Goal: Task Accomplishment & Management: Use online tool/utility

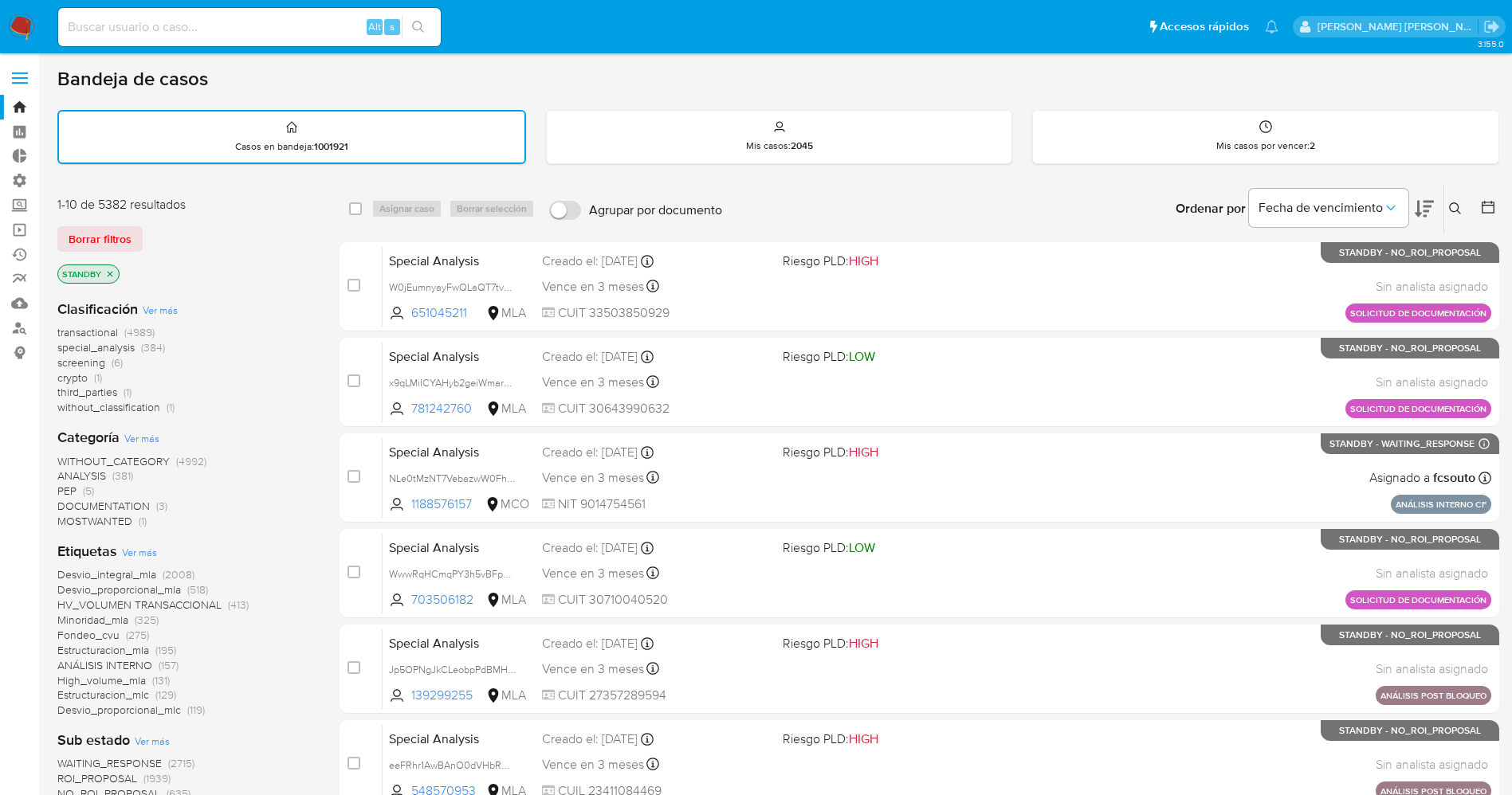
click at [126, 232] on span "Borrar filtros" at bounding box center [100, 239] width 63 height 22
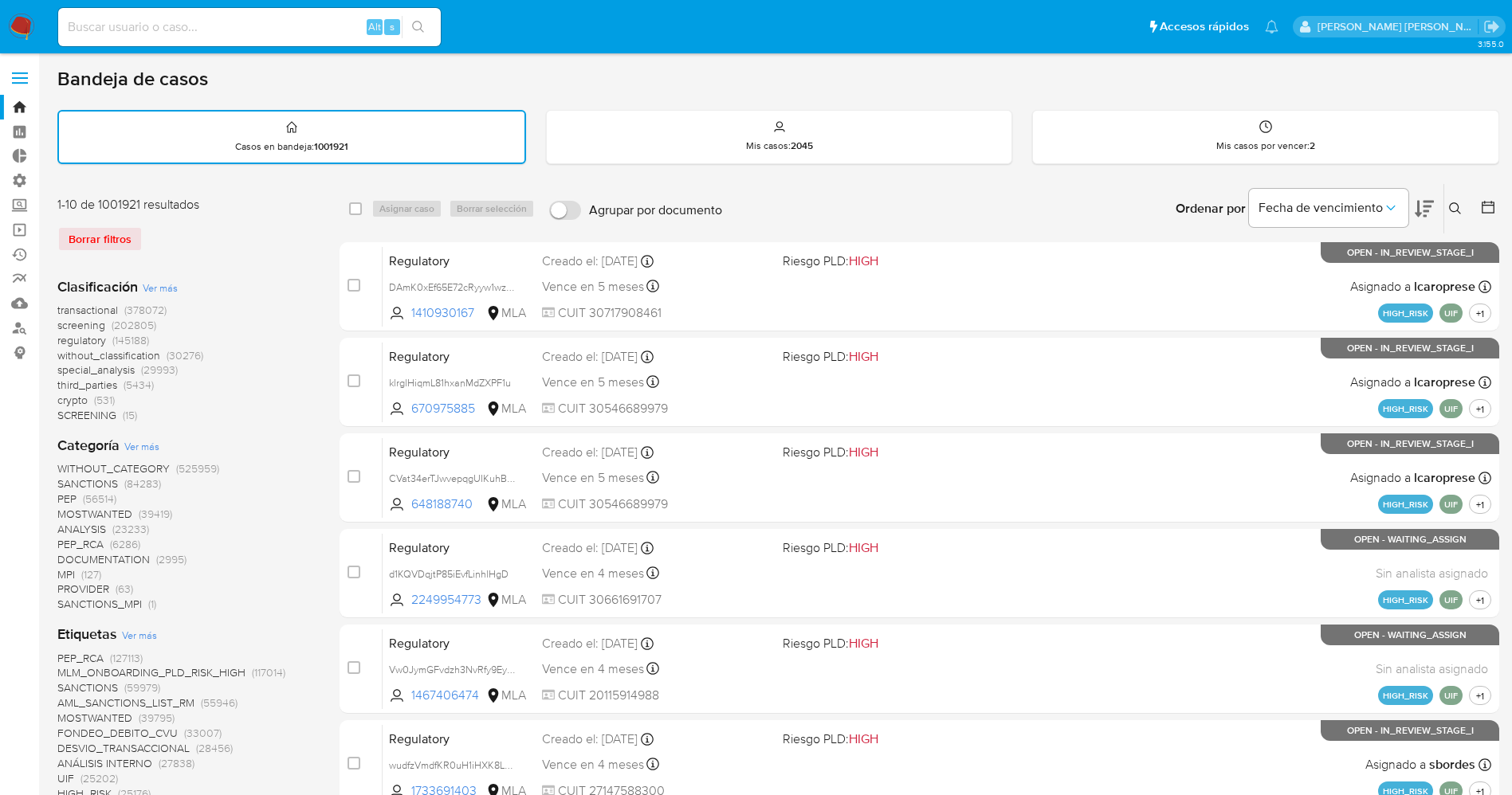
click at [346, 21] on input at bounding box center [249, 27] width 382 height 20
paste input "2476695370"
type input "2476695370"
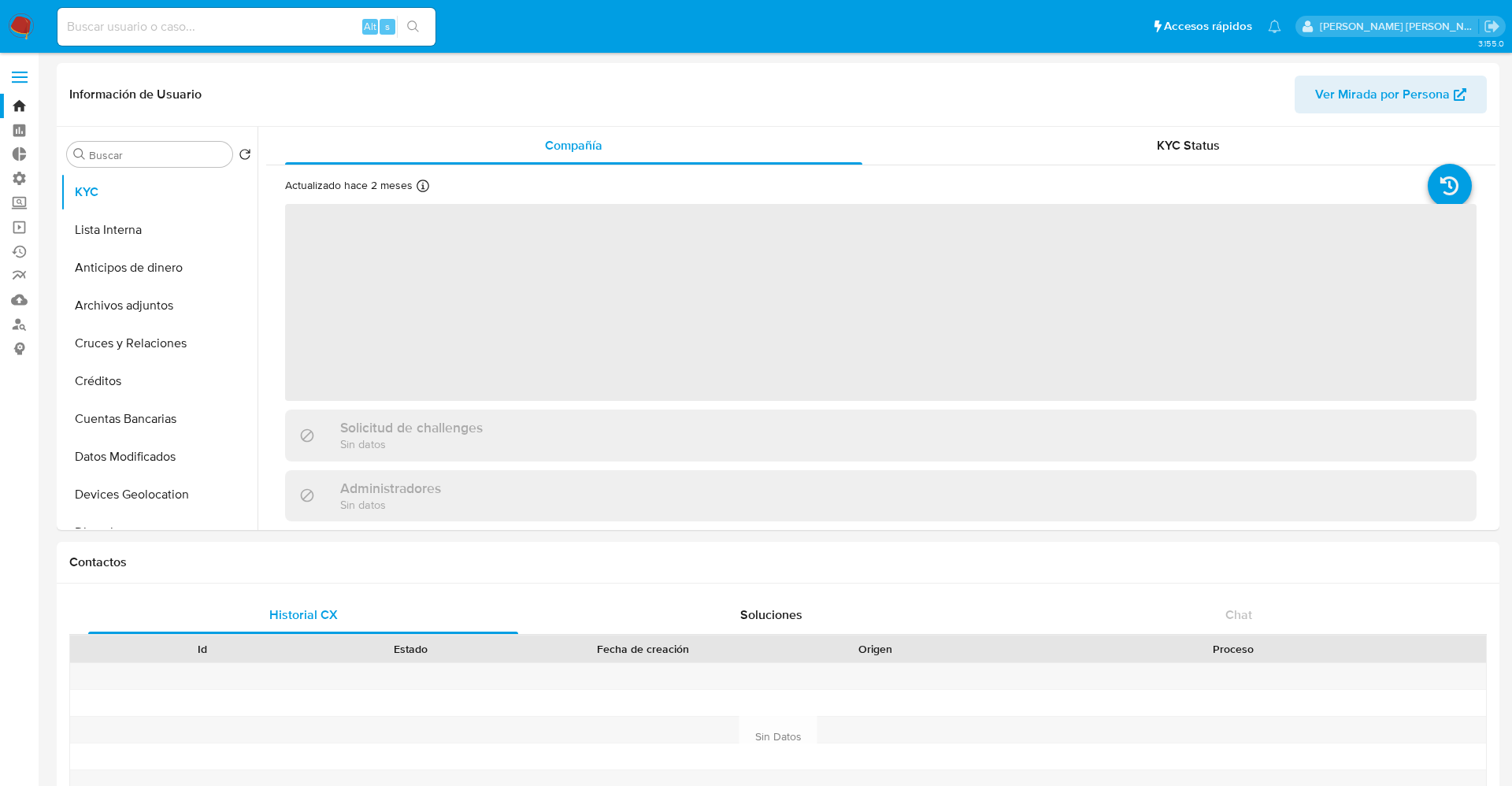
select select "10"
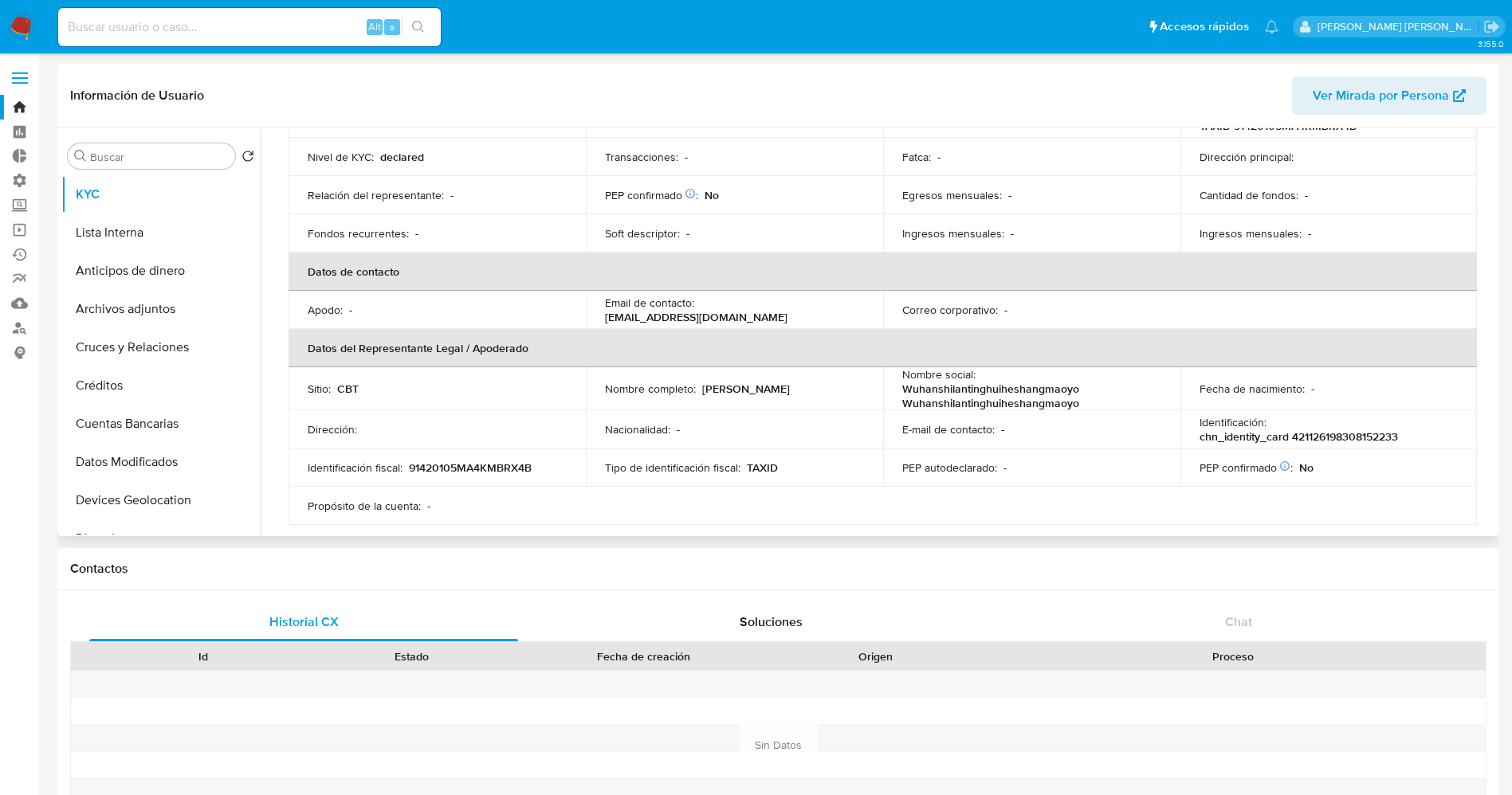
scroll to position [359, 0]
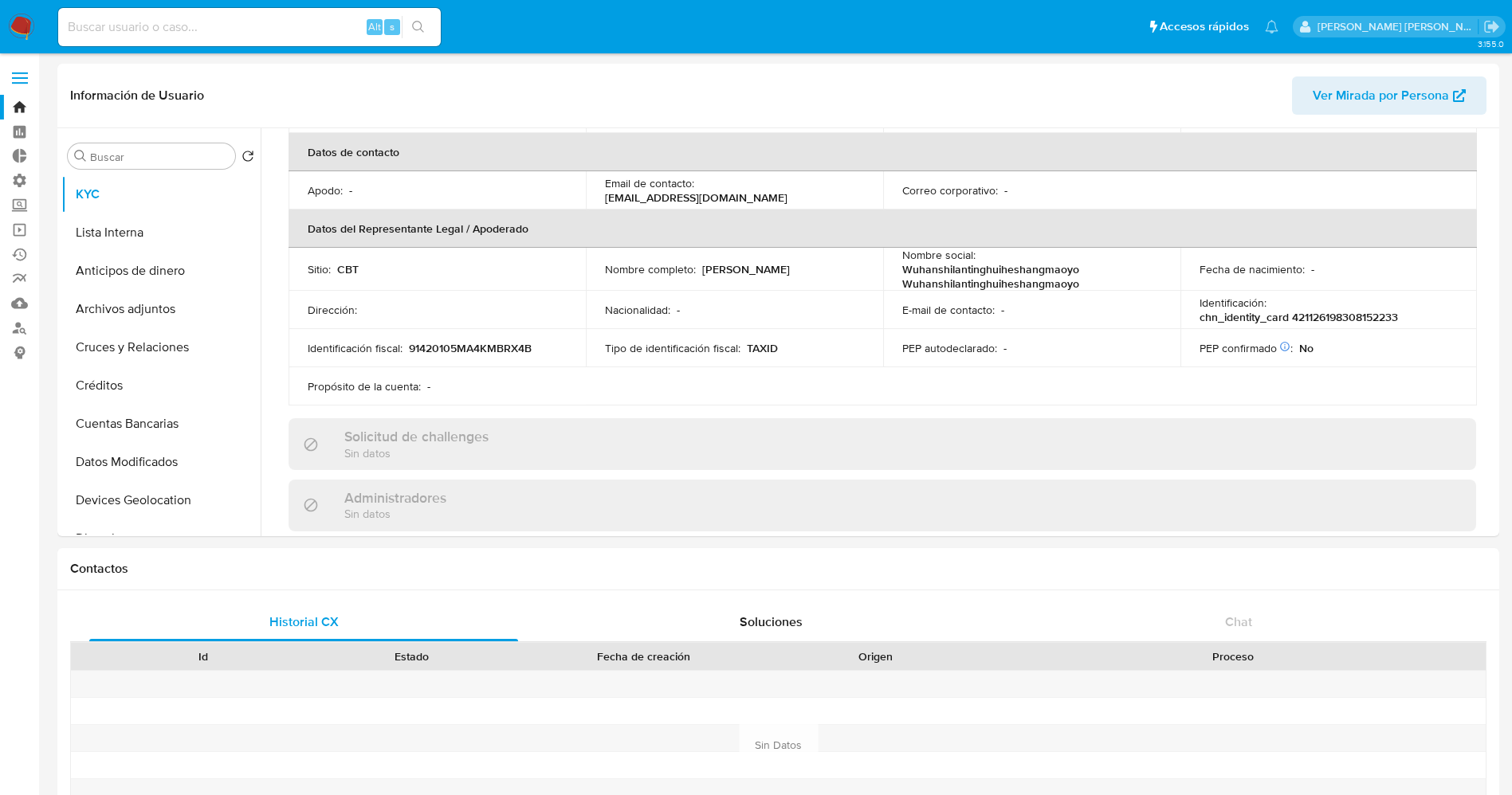
click at [20, 22] on img at bounding box center [21, 27] width 27 height 27
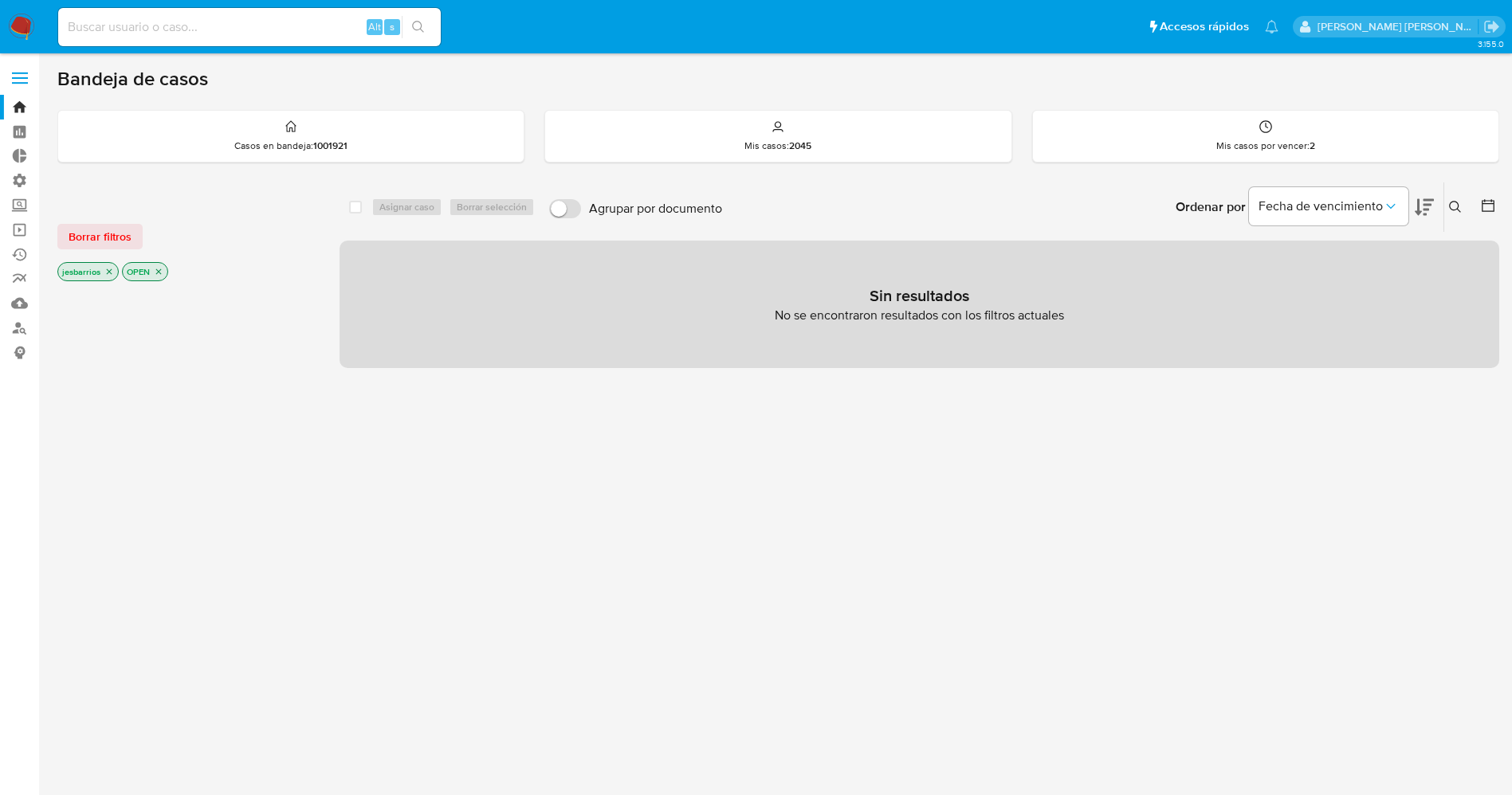
click at [109, 269] on icon "close-filter" at bounding box center [109, 272] width 9 height 9
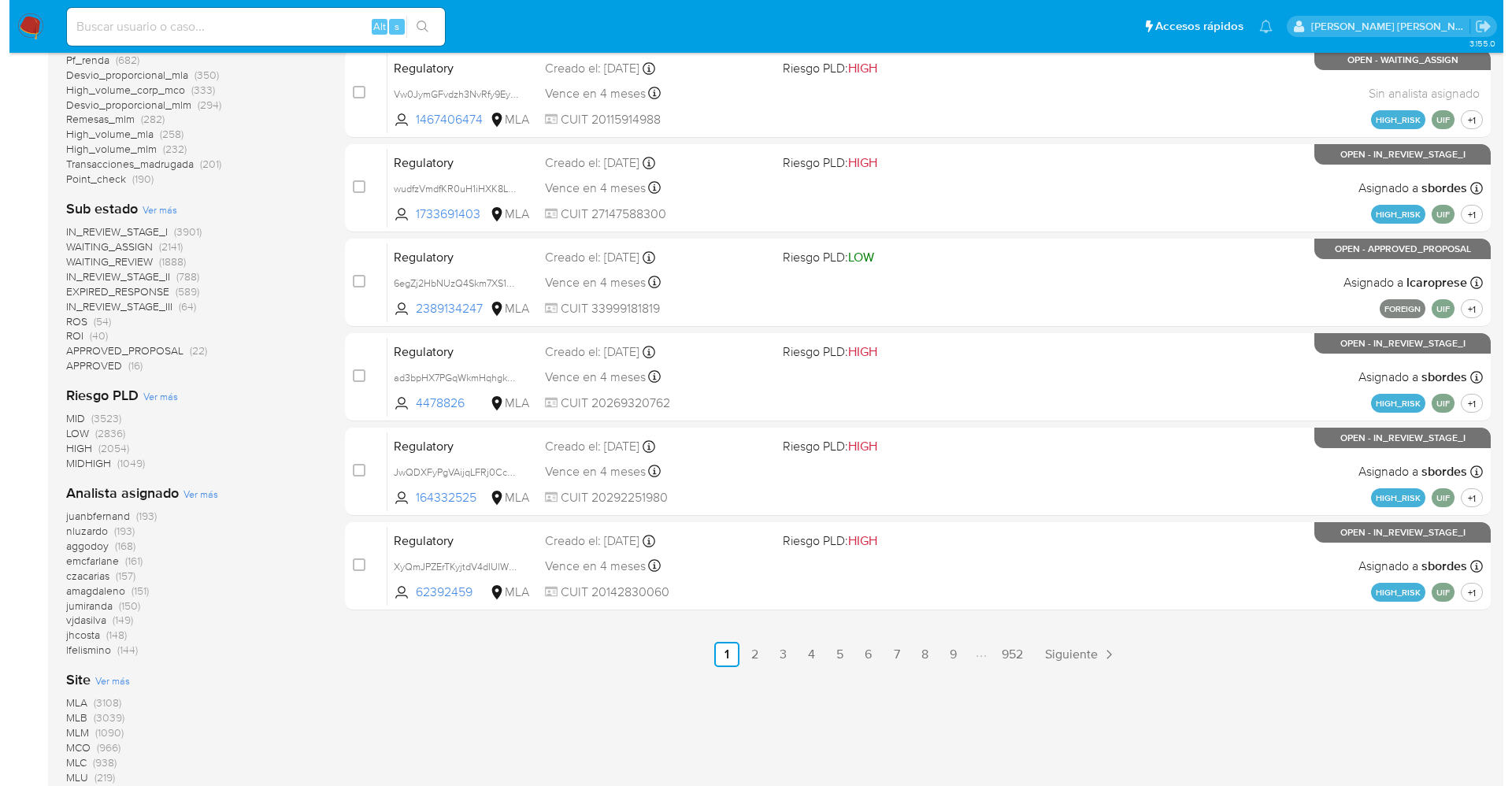
scroll to position [591, 0]
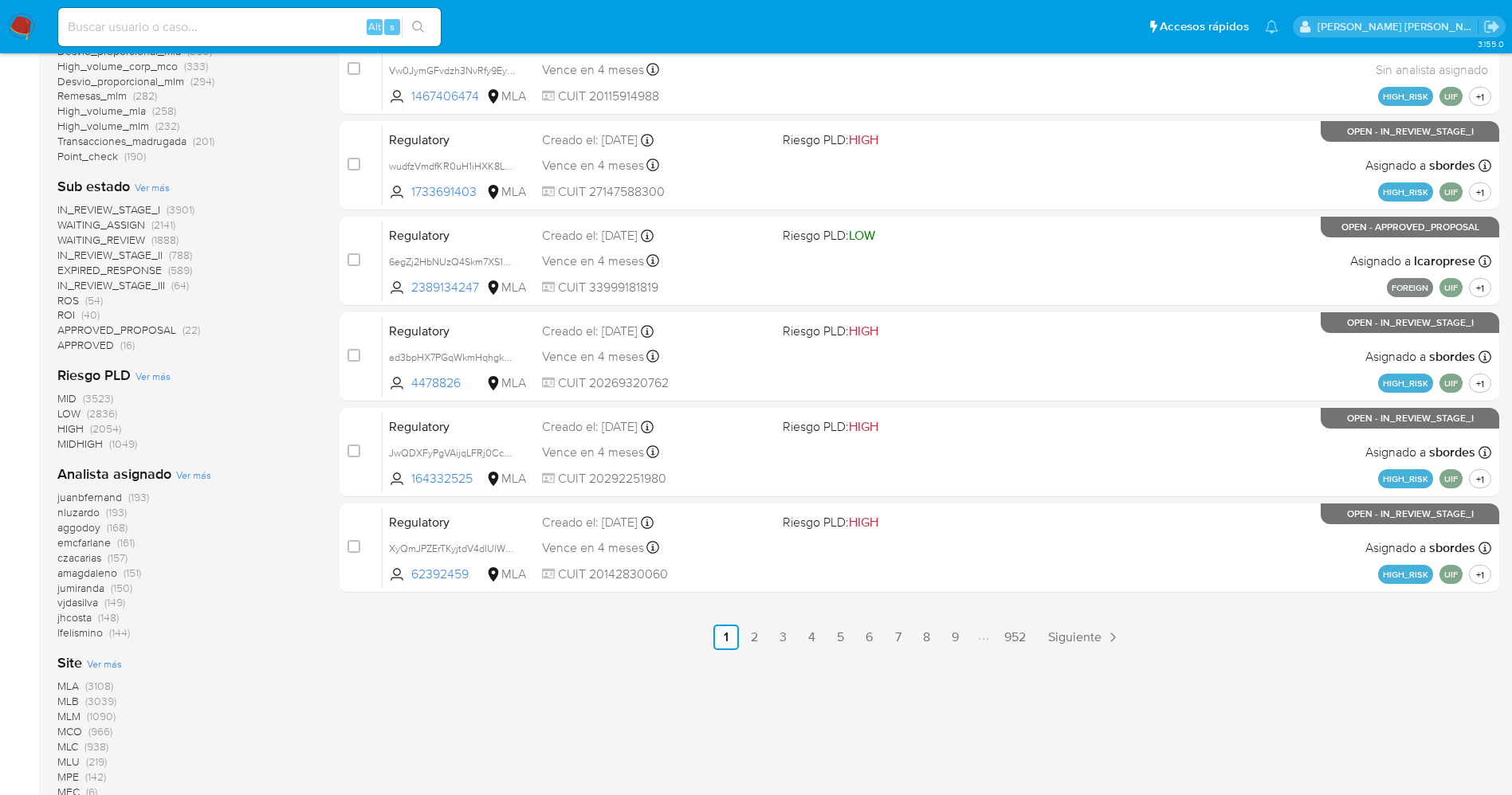
click at [181, 476] on span "Ver más" at bounding box center [193, 474] width 35 height 14
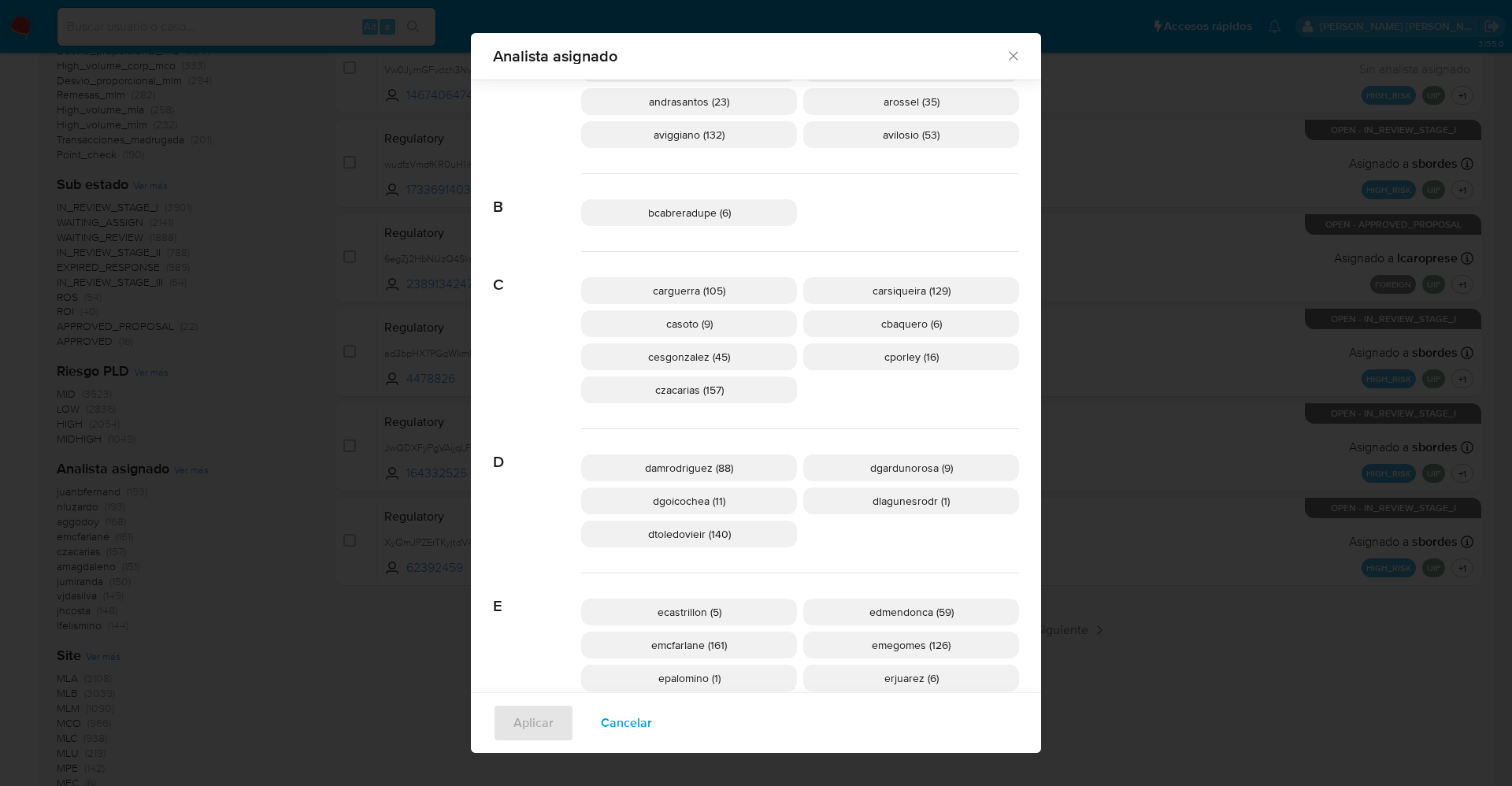
scroll to position [461, 0]
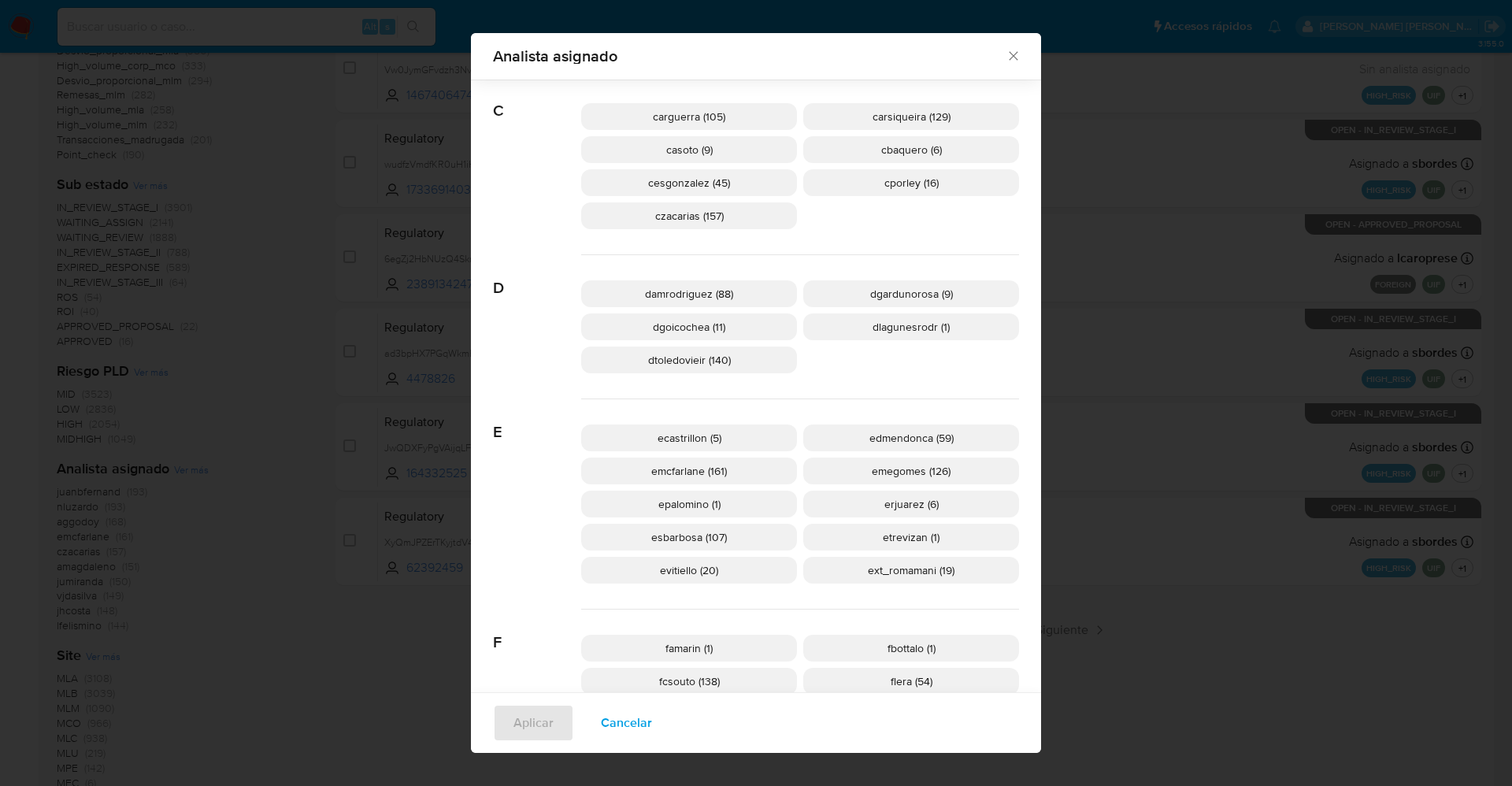
click at [868, 570] on span "ext_romamani (19)" at bounding box center [911, 570] width 86 height 16
click at [556, 723] on button "Aplicar" at bounding box center [533, 723] width 81 height 38
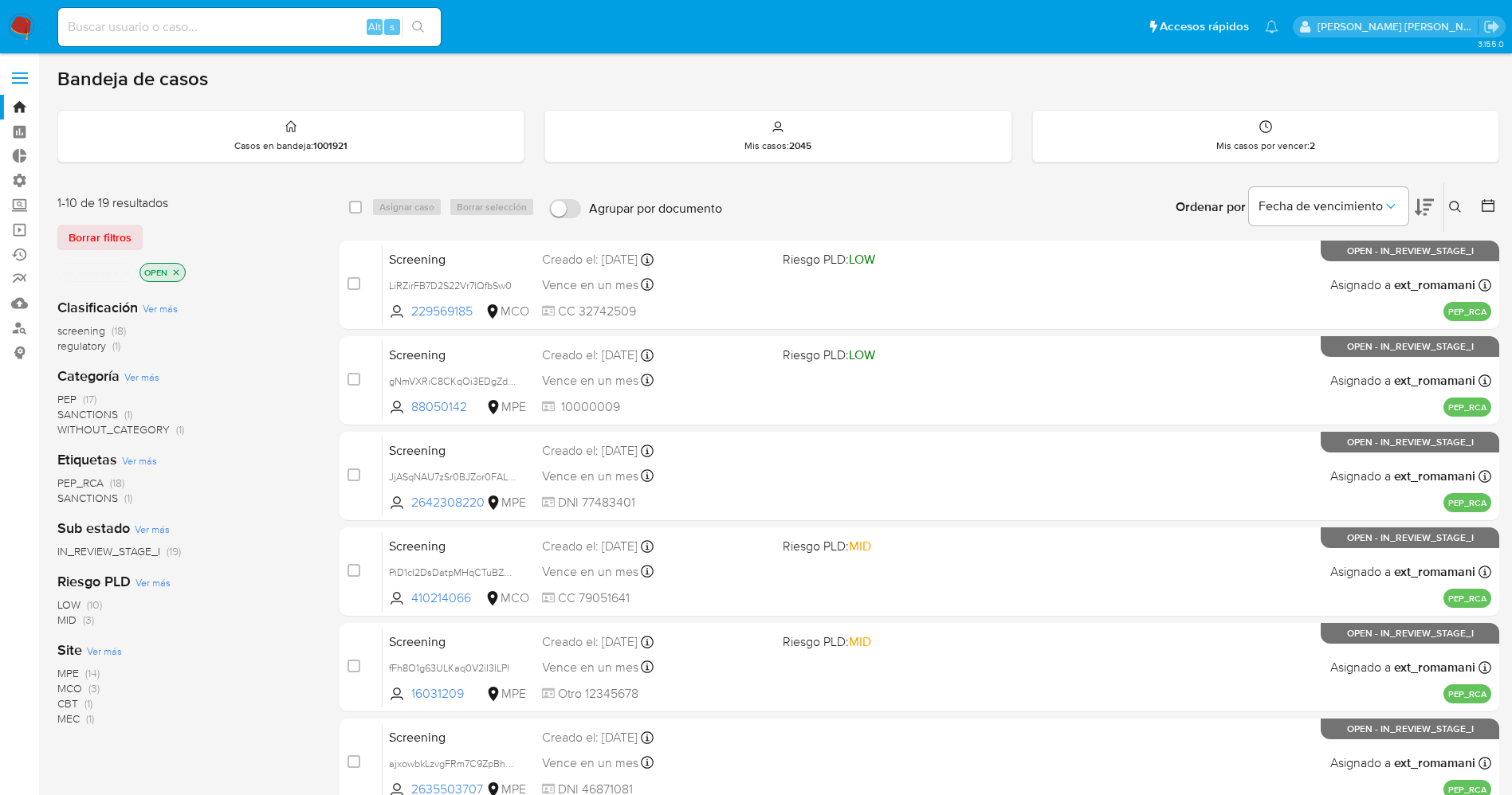
scroll to position [463, 0]
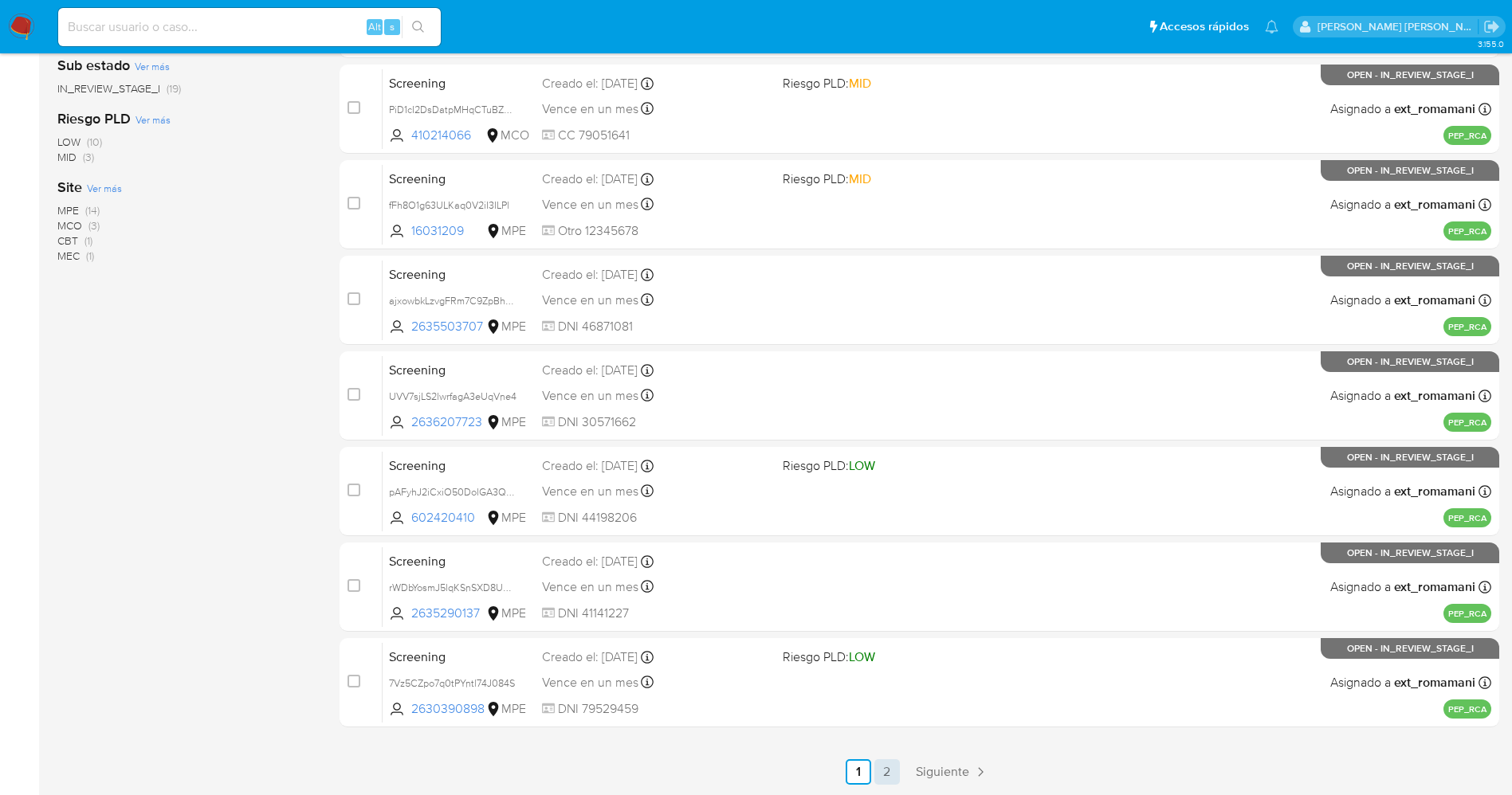
click at [894, 764] on link "2" at bounding box center [886, 772] width 25 height 25
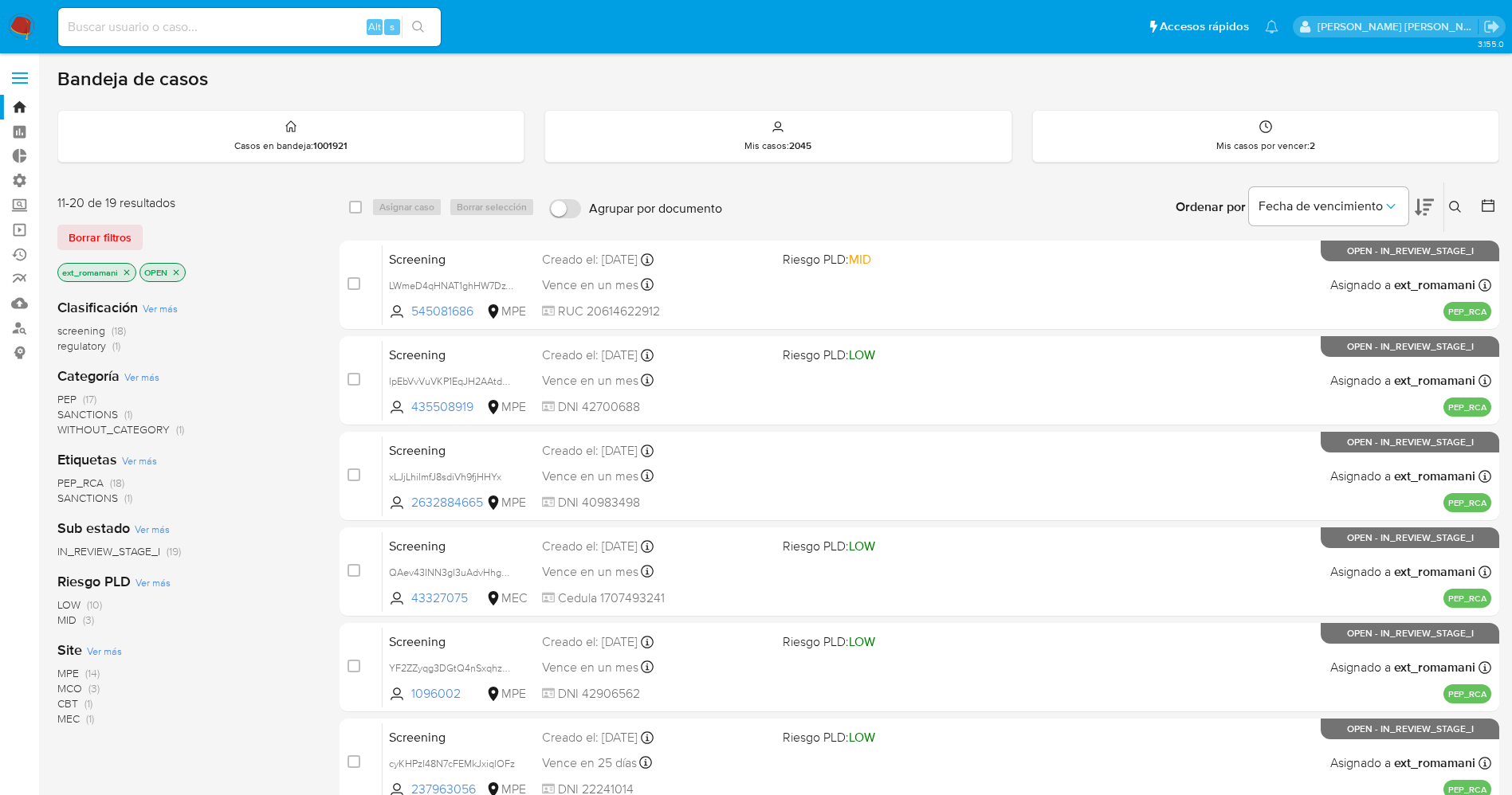
scroll to position [367, 0]
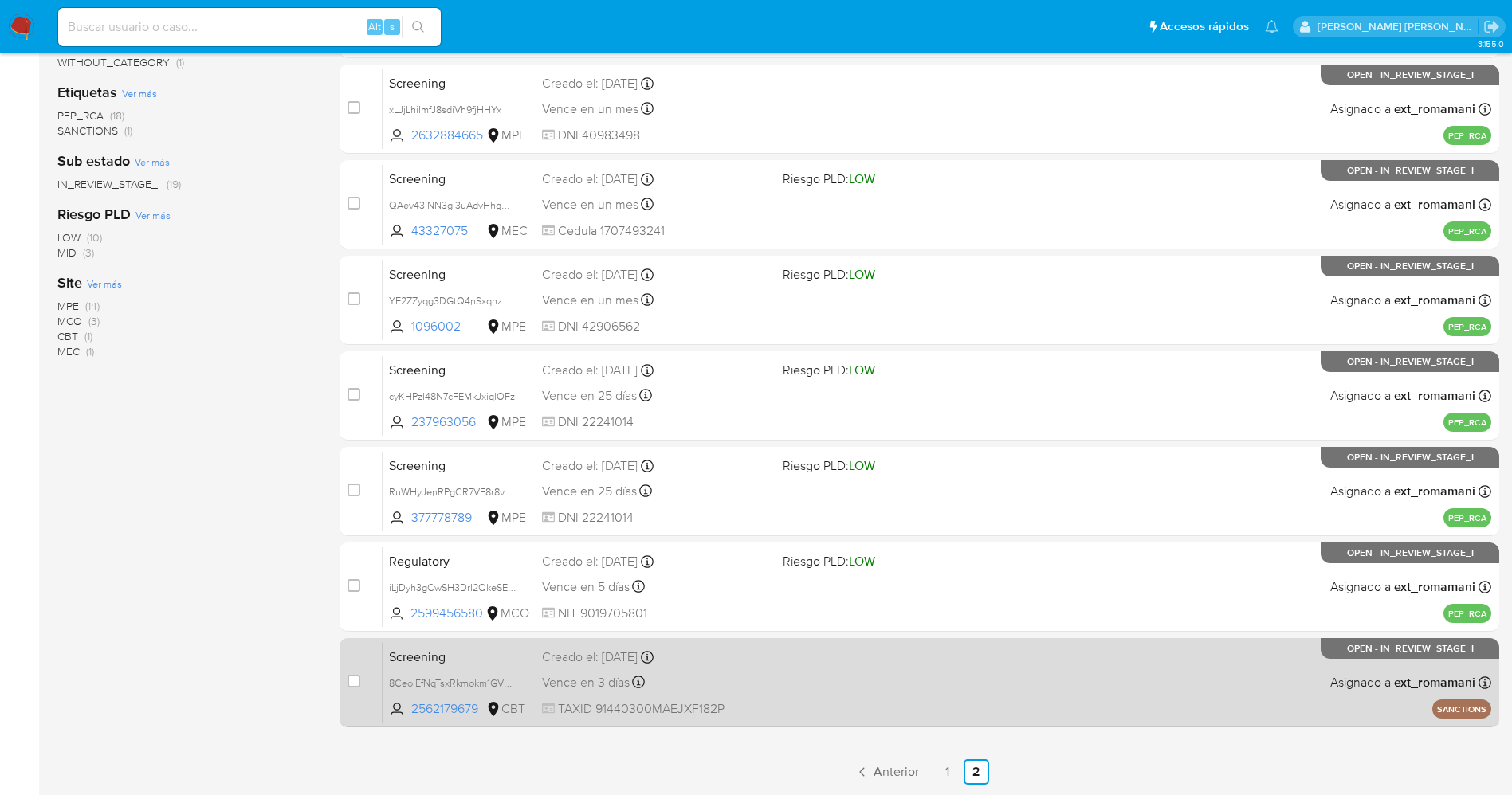
click at [890, 681] on div "Screening 8CeoiEfNqTsxRkmokm1GVDQe 2562179679 CBT Creado el: 21/08/2025 Creado …" at bounding box center [936, 682] width 1108 height 81
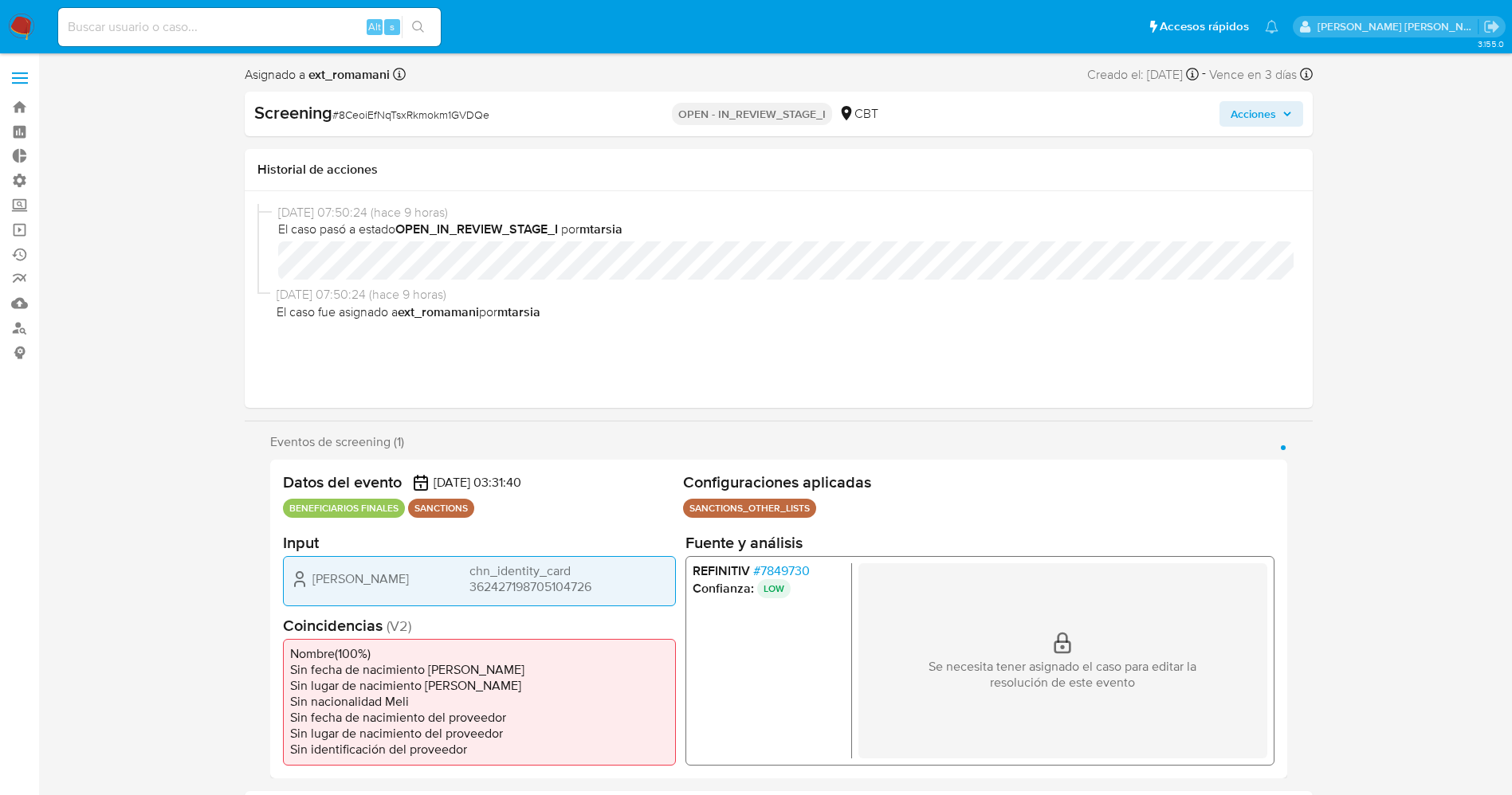
select select "10"
click at [799, 567] on span "# 7849730" at bounding box center [780, 570] width 57 height 16
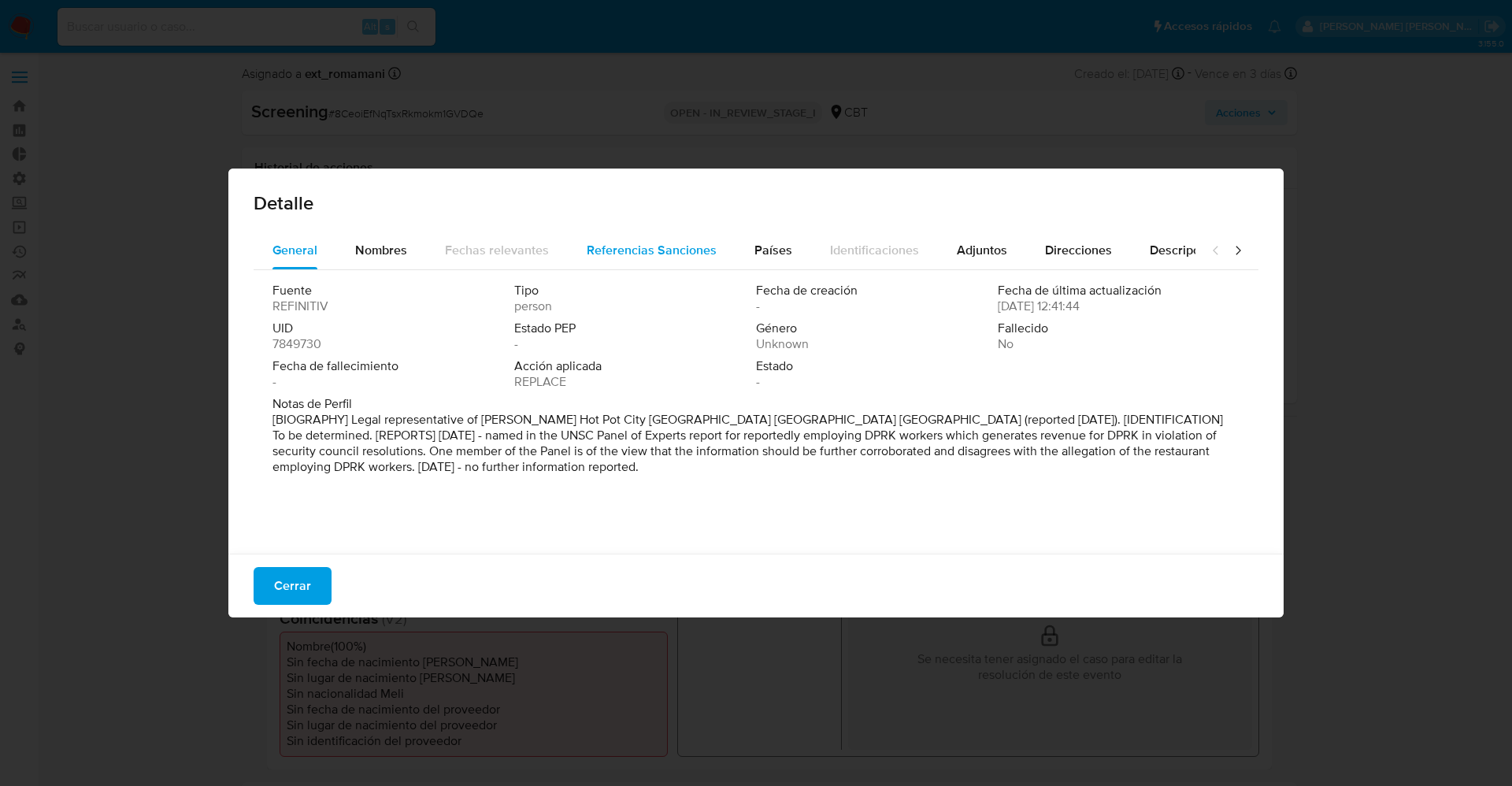
click at [651, 248] on span "Referencias Sanciones" at bounding box center [651, 250] width 130 height 18
